Goal: Task Accomplishment & Management: Manage account settings

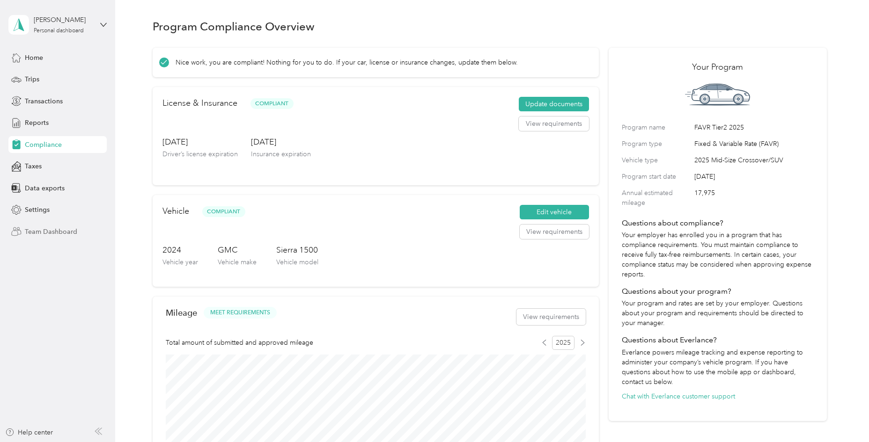
click at [55, 231] on span "Team Dashboard" at bounding box center [51, 232] width 52 height 10
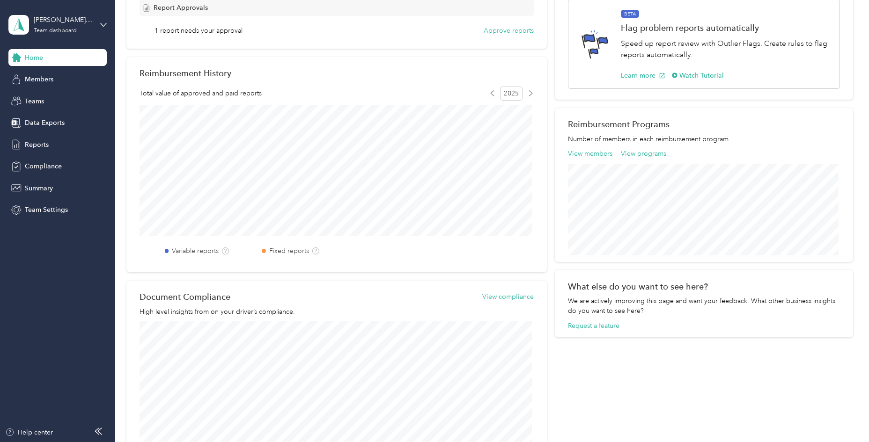
scroll to position [187, 0]
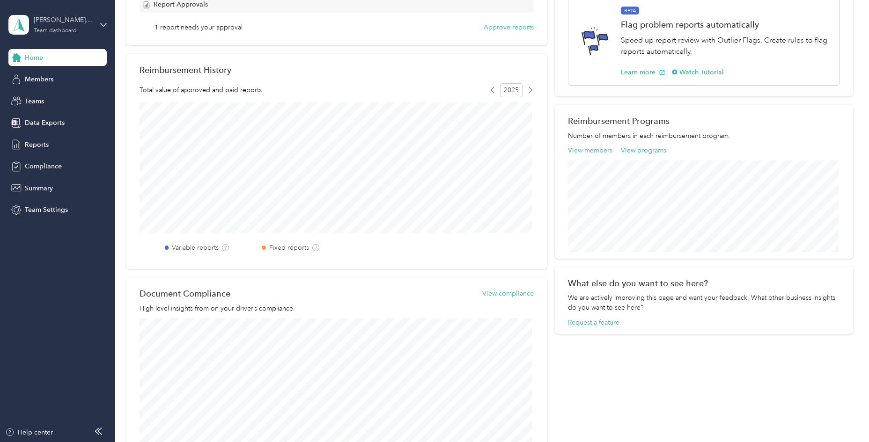
click at [77, 24] on div "[PERSON_NAME][EMAIL_ADDRESS][PERSON_NAME][DOMAIN_NAME]" at bounding box center [63, 20] width 59 height 10
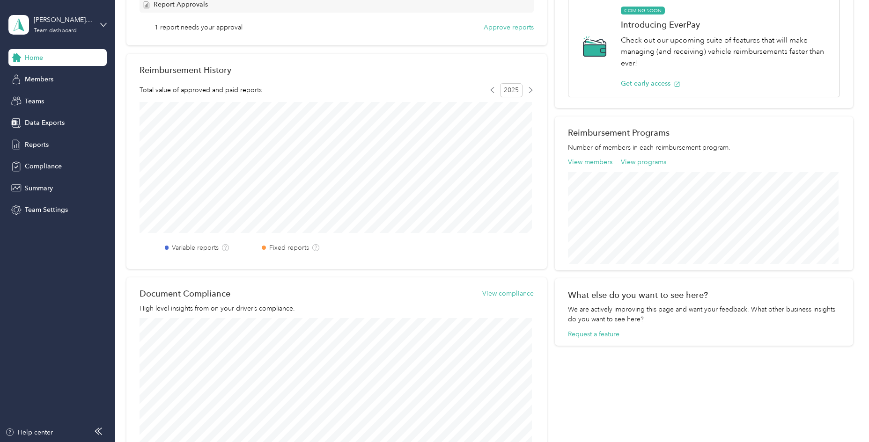
click at [705, 379] on div "Product Updates & Education See Your Members' Onboarding Process Speed up your …" at bounding box center [704, 211] width 298 height 488
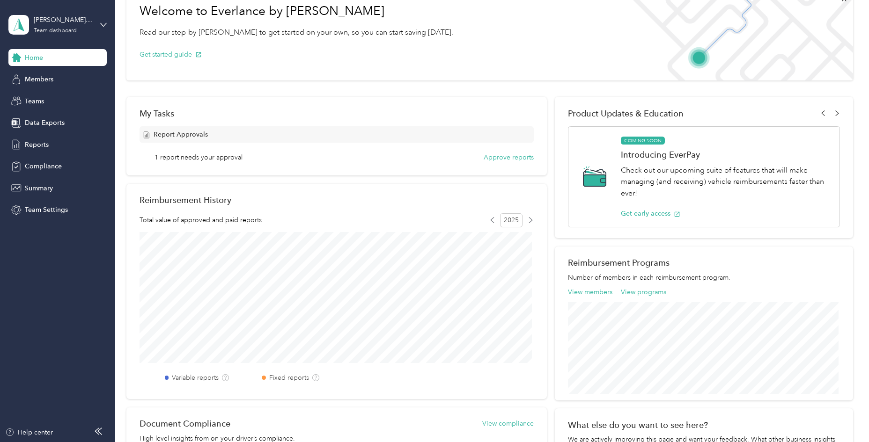
scroll to position [0, 0]
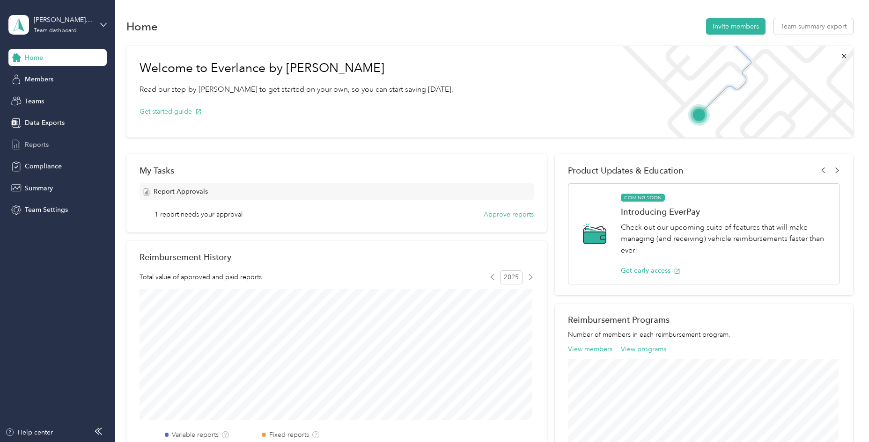
click at [54, 140] on div "Reports" at bounding box center [57, 144] width 98 height 17
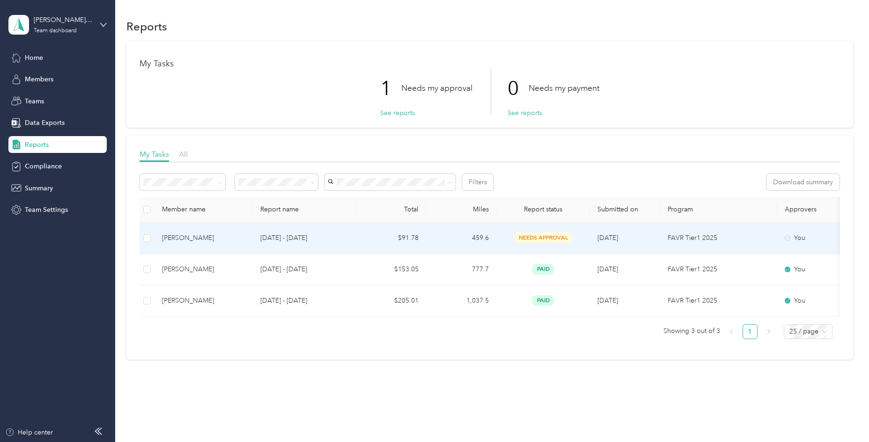
click at [311, 244] on td "[DATE] - [DATE]" at bounding box center [304, 238] width 103 height 31
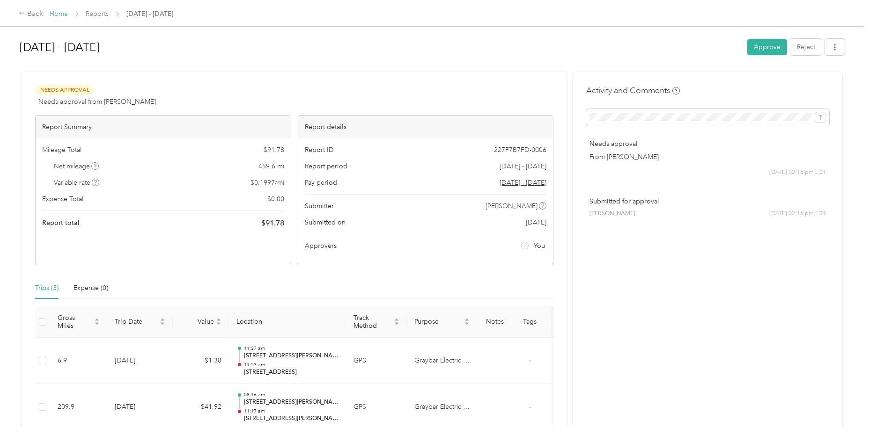
click at [59, 15] on link "Home" at bounding box center [59, 14] width 18 height 8
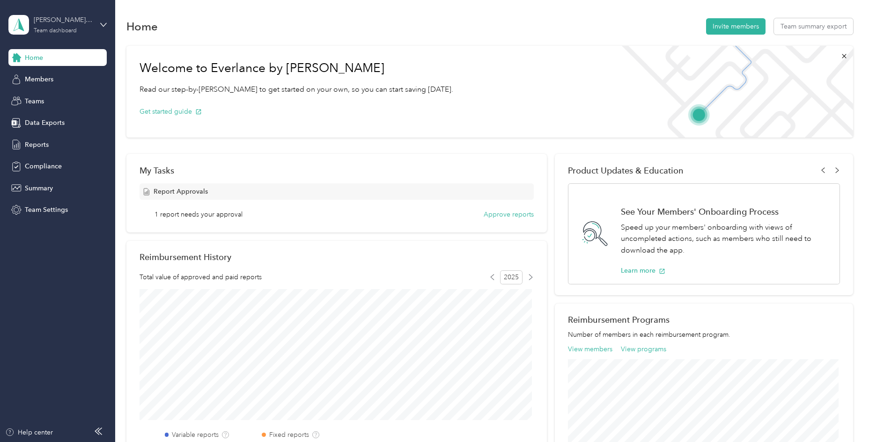
click at [54, 17] on div "[PERSON_NAME][EMAIL_ADDRESS][PERSON_NAME][DOMAIN_NAME]" at bounding box center [63, 20] width 59 height 10
click at [52, 101] on div "Personal dashboard" at bounding box center [160, 98] width 290 height 16
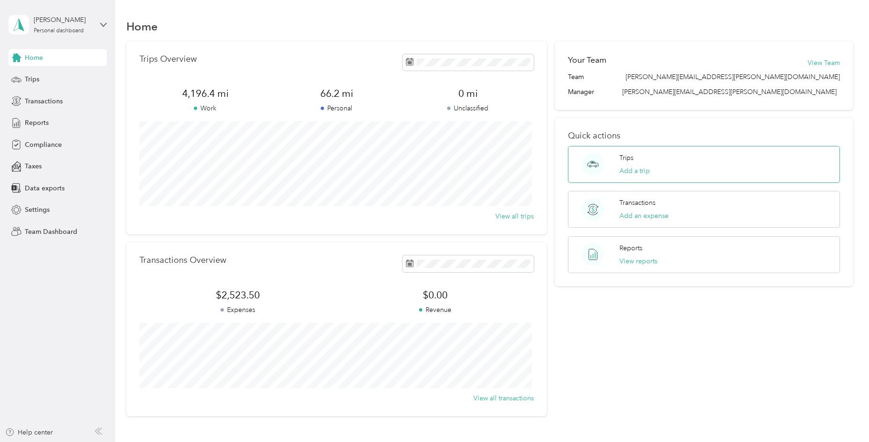
click at [652, 173] on div "Trips Add a trip" at bounding box center [704, 164] width 272 height 37
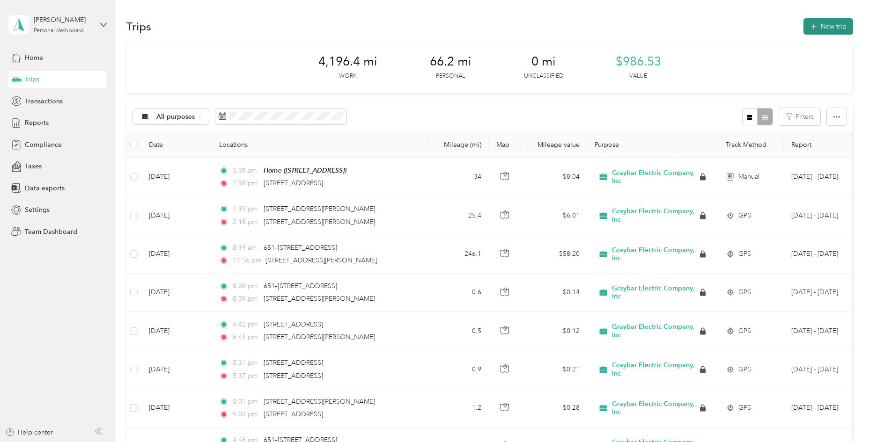
click at [799, 29] on button "New trip" at bounding box center [828, 26] width 50 height 16
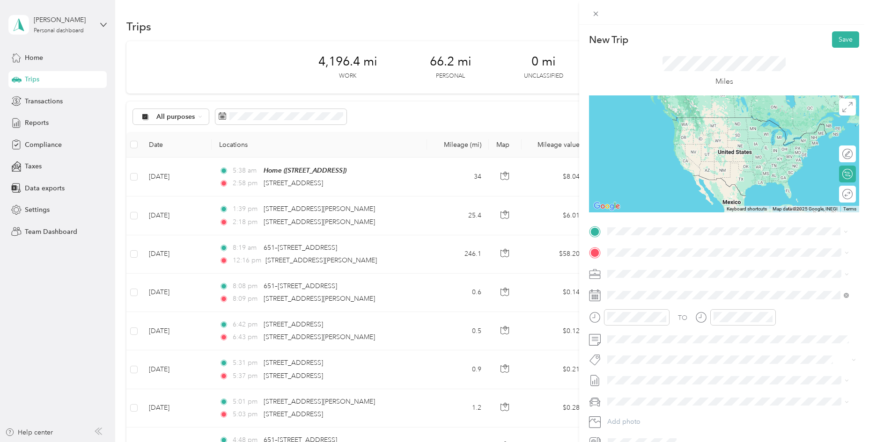
click at [681, 260] on div "[STREET_ADDRESS][US_STATE]" at bounding box center [728, 265] width 235 height 13
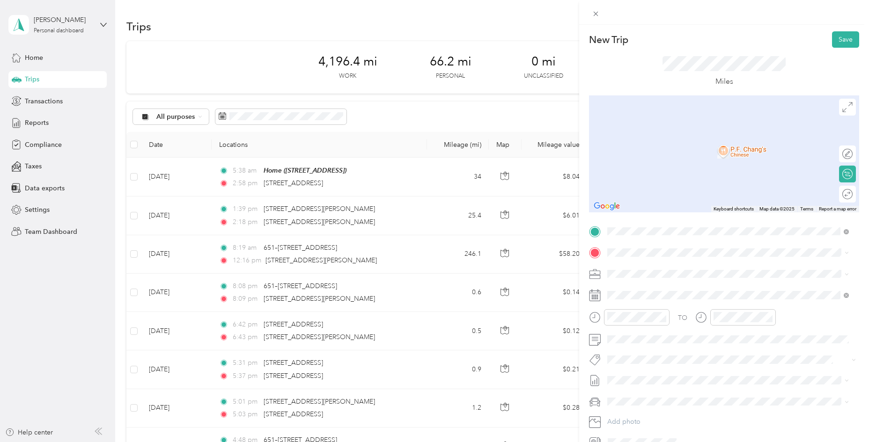
click at [667, 298] on span "[STREET_ADDRESS]" at bounding box center [654, 296] width 59 height 8
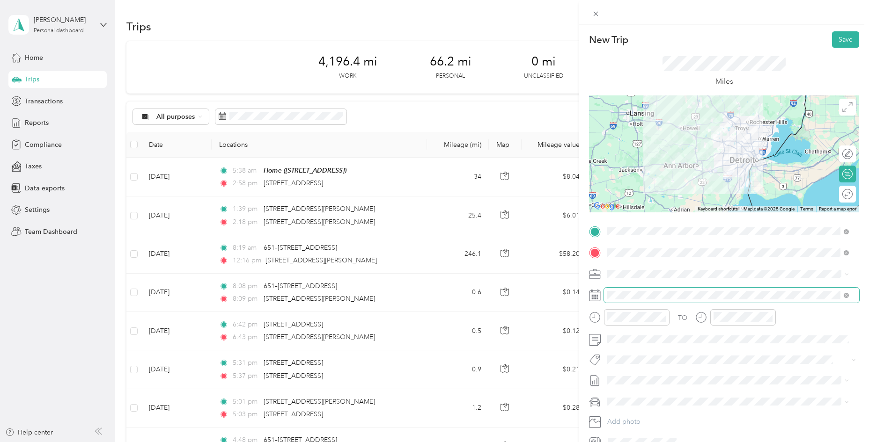
click at [630, 302] on span at bounding box center [731, 295] width 255 height 15
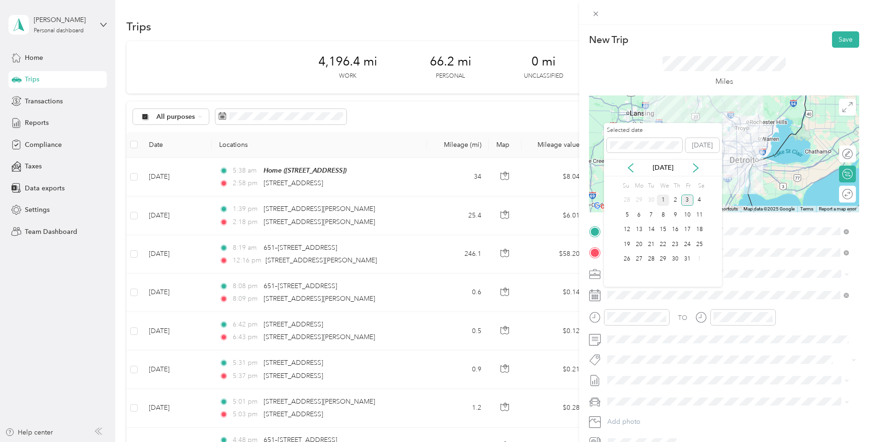
click at [663, 201] on div "1" at bounding box center [663, 201] width 12 height 12
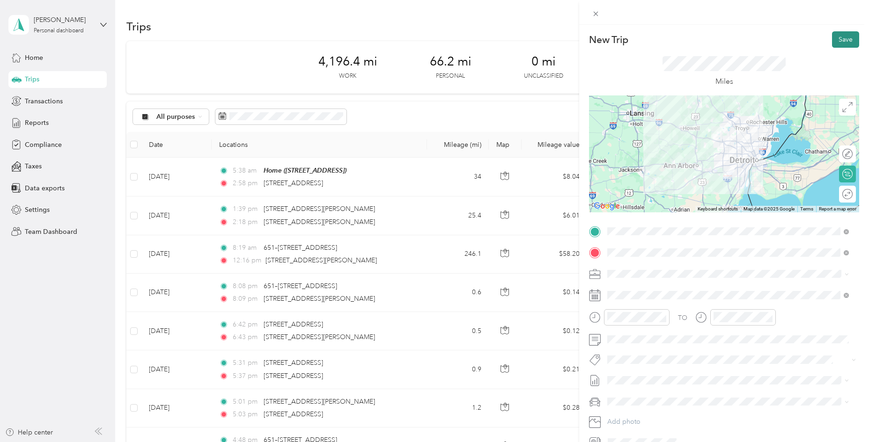
click at [799, 43] on button "Save" at bounding box center [845, 39] width 27 height 16
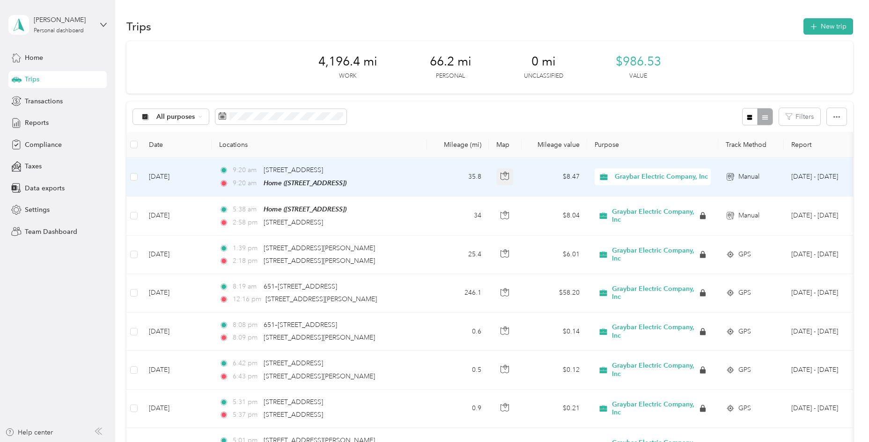
click at [509, 177] on button "button" at bounding box center [504, 177] width 17 height 17
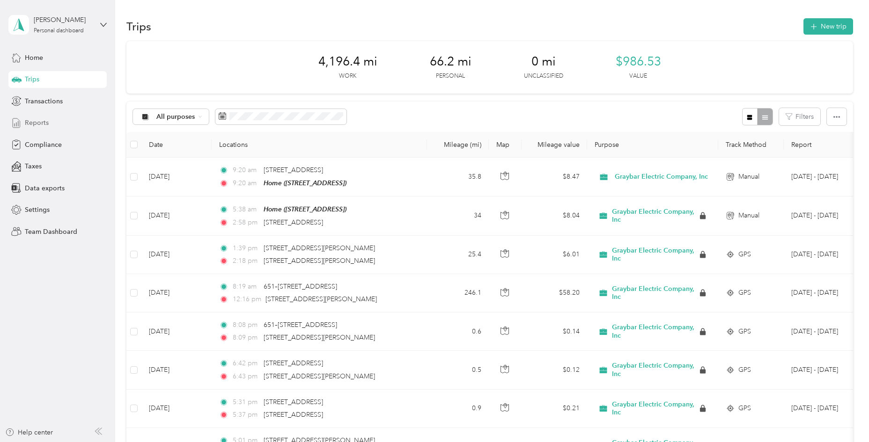
click at [52, 128] on div "Reports" at bounding box center [57, 123] width 98 height 17
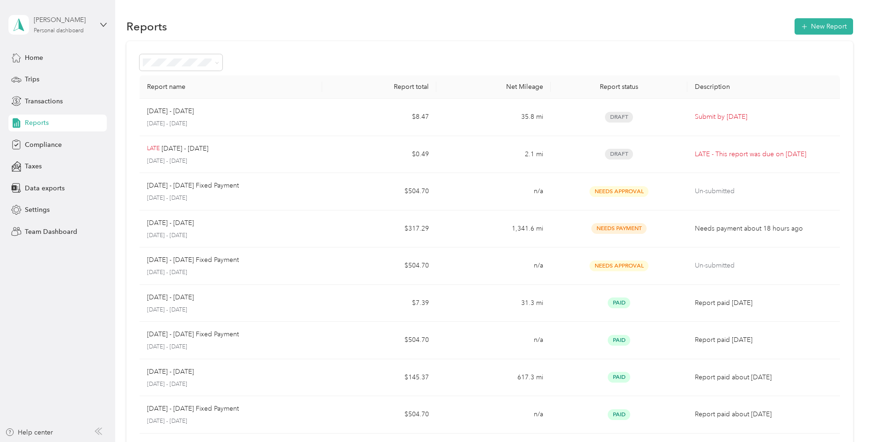
click at [66, 27] on div "[PERSON_NAME] Personal dashboard" at bounding box center [63, 24] width 59 height 19
click at [66, 78] on div "Team dashboard" at bounding box center [160, 77] width 290 height 16
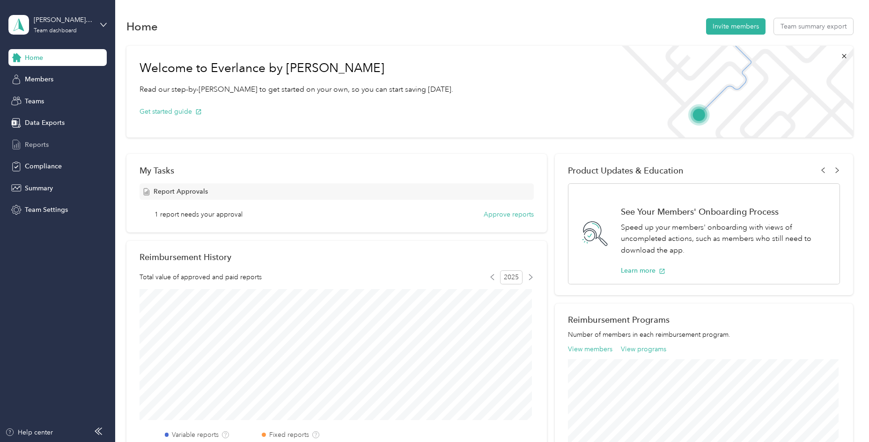
click at [31, 136] on div "Reports" at bounding box center [57, 144] width 98 height 17
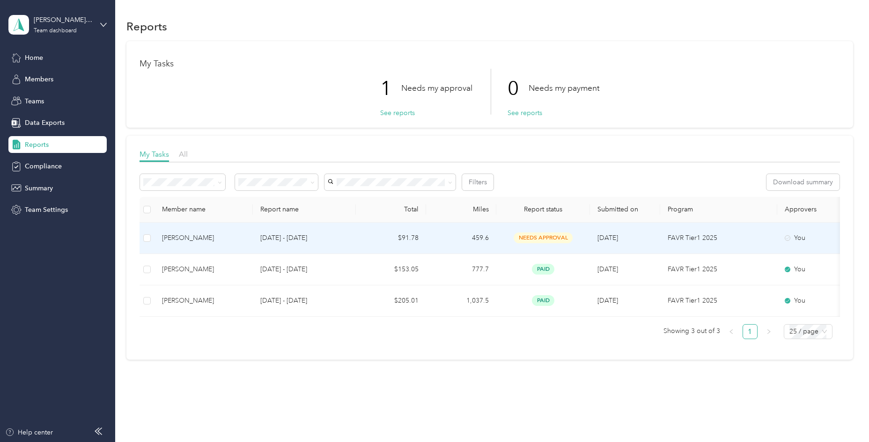
click at [560, 235] on span "needs approval" at bounding box center [543, 238] width 59 height 11
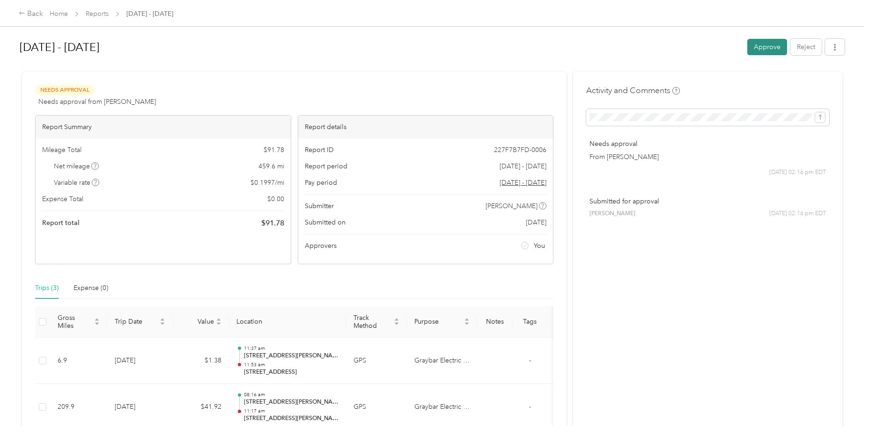
click at [773, 52] on button "Approve" at bounding box center [767, 47] width 40 height 16
